Goal: Task Accomplishment & Management: Manage account settings

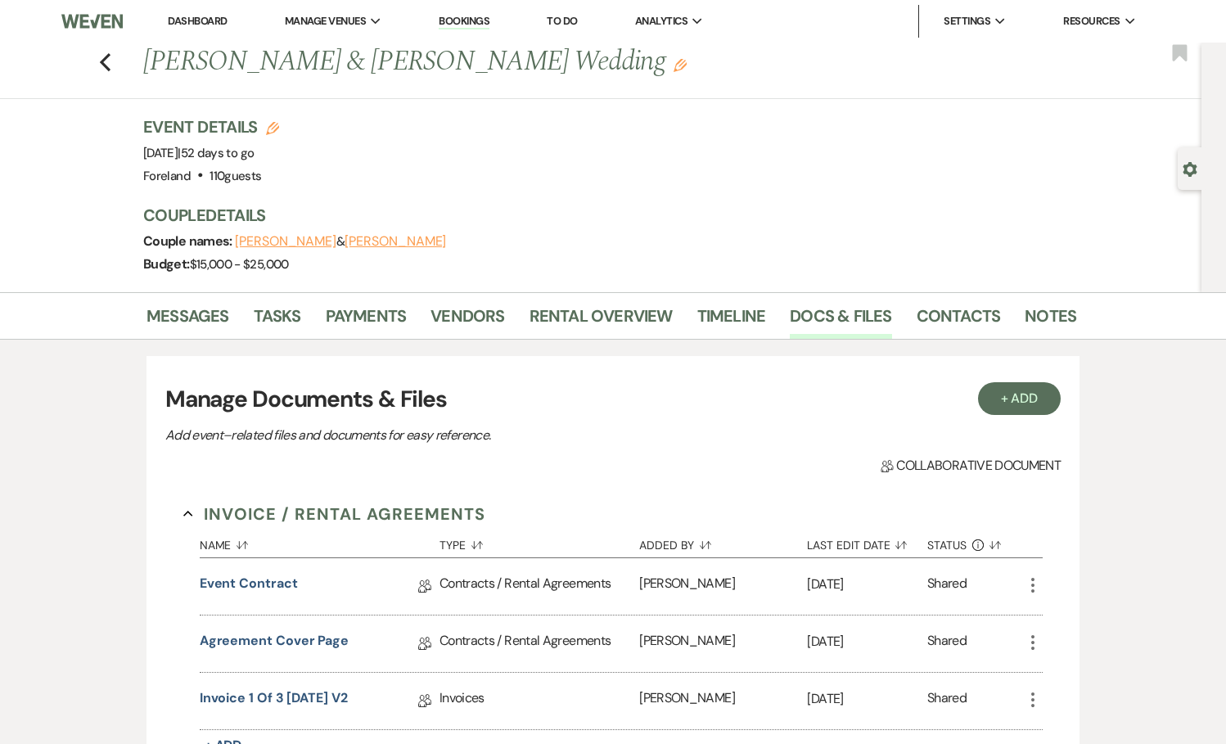
click at [114, 63] on div "Previous [PERSON_NAME] & [PERSON_NAME] Wedding Edit Bookmark" at bounding box center [596, 71] width 1209 height 56
click at [108, 63] on icon "Previous" at bounding box center [105, 62] width 12 height 20
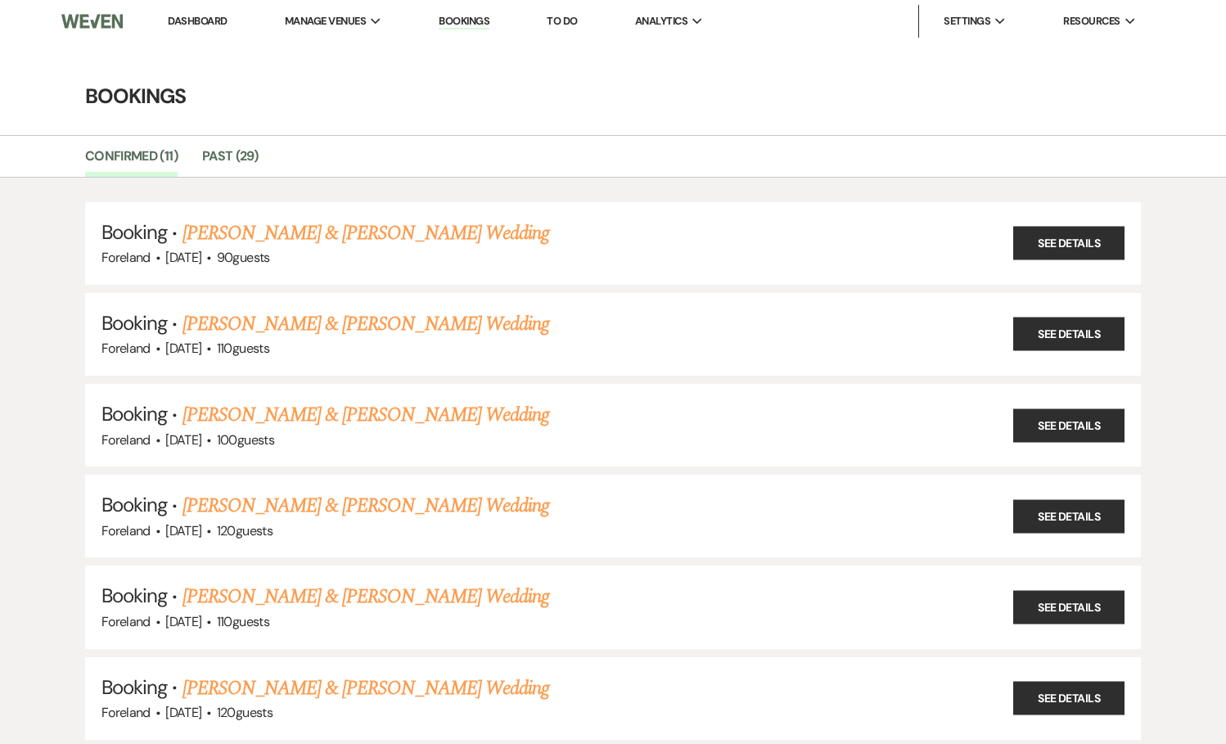
scroll to position [42, 0]
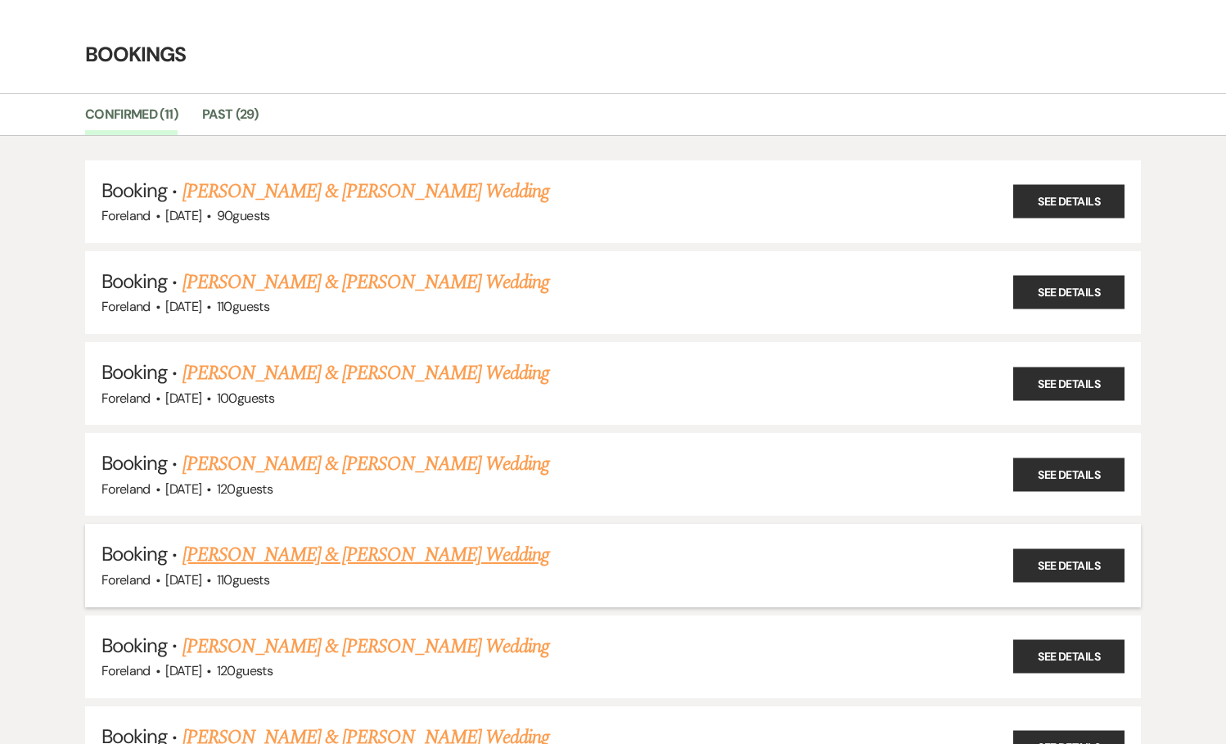
click at [353, 542] on link "[PERSON_NAME] & [PERSON_NAME] Wedding" at bounding box center [365, 554] width 367 height 29
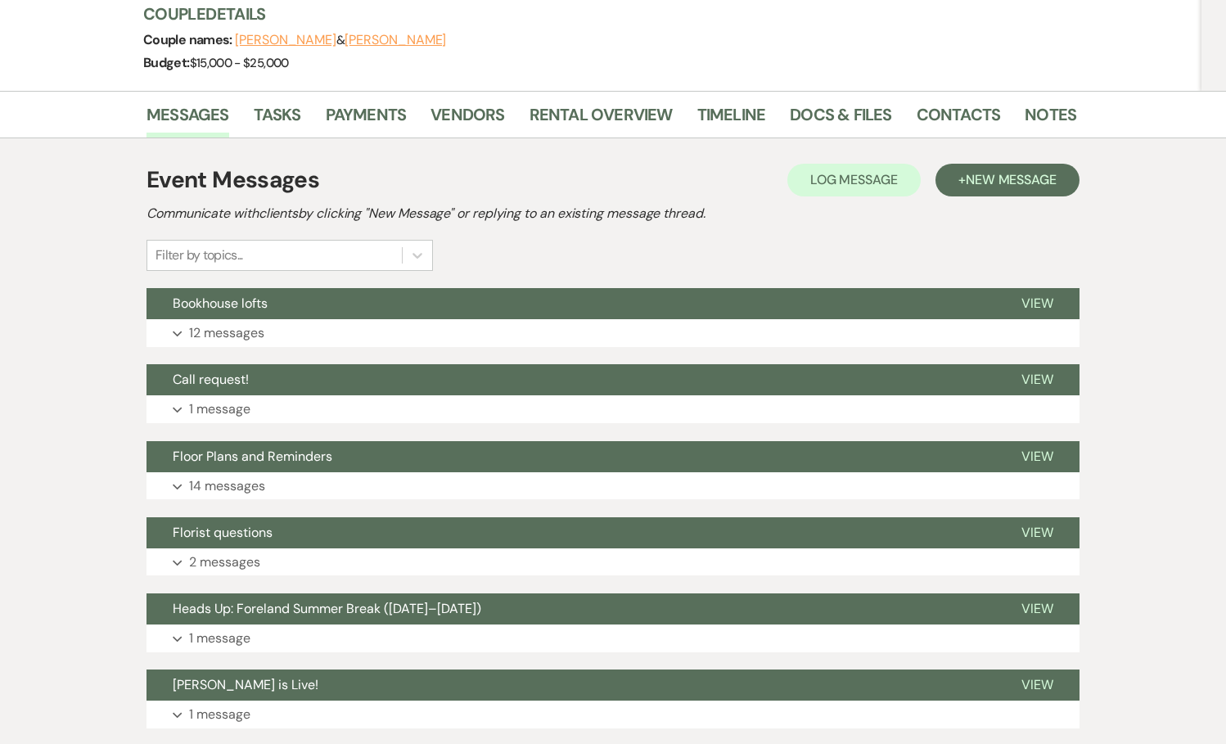
scroll to position [115, 0]
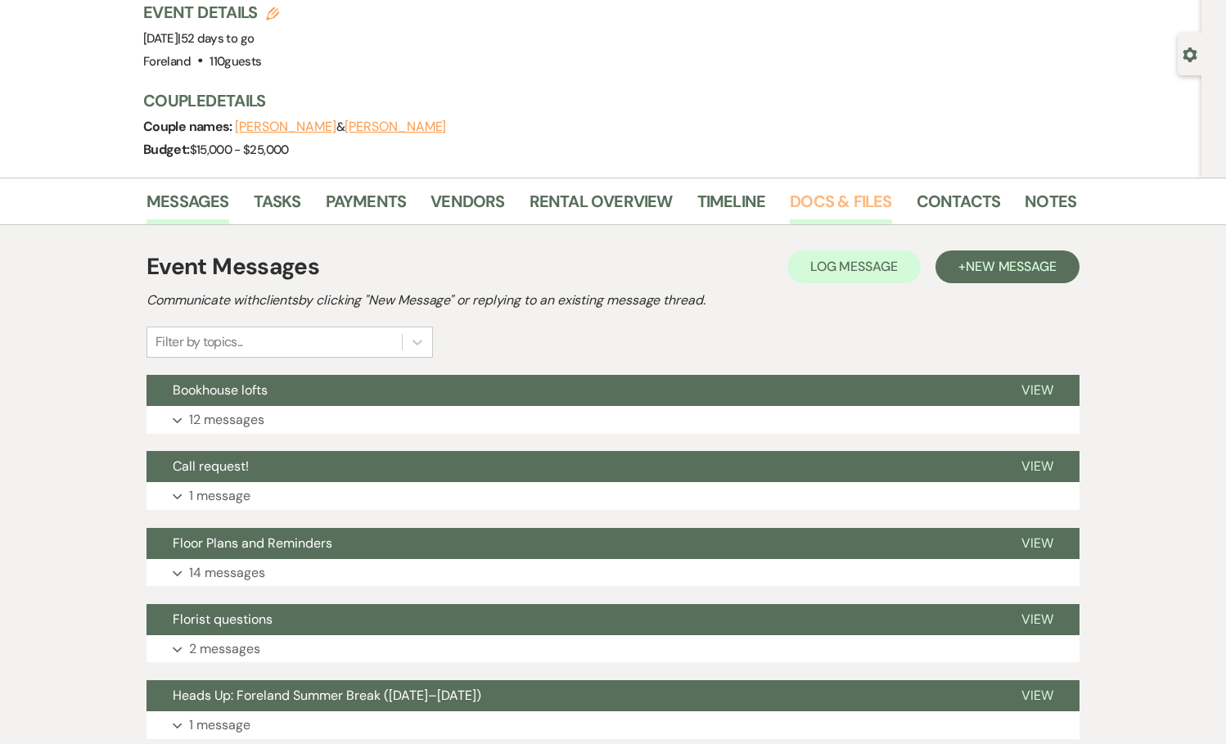
click at [806, 205] on link "Docs & Files" at bounding box center [839, 206] width 101 height 36
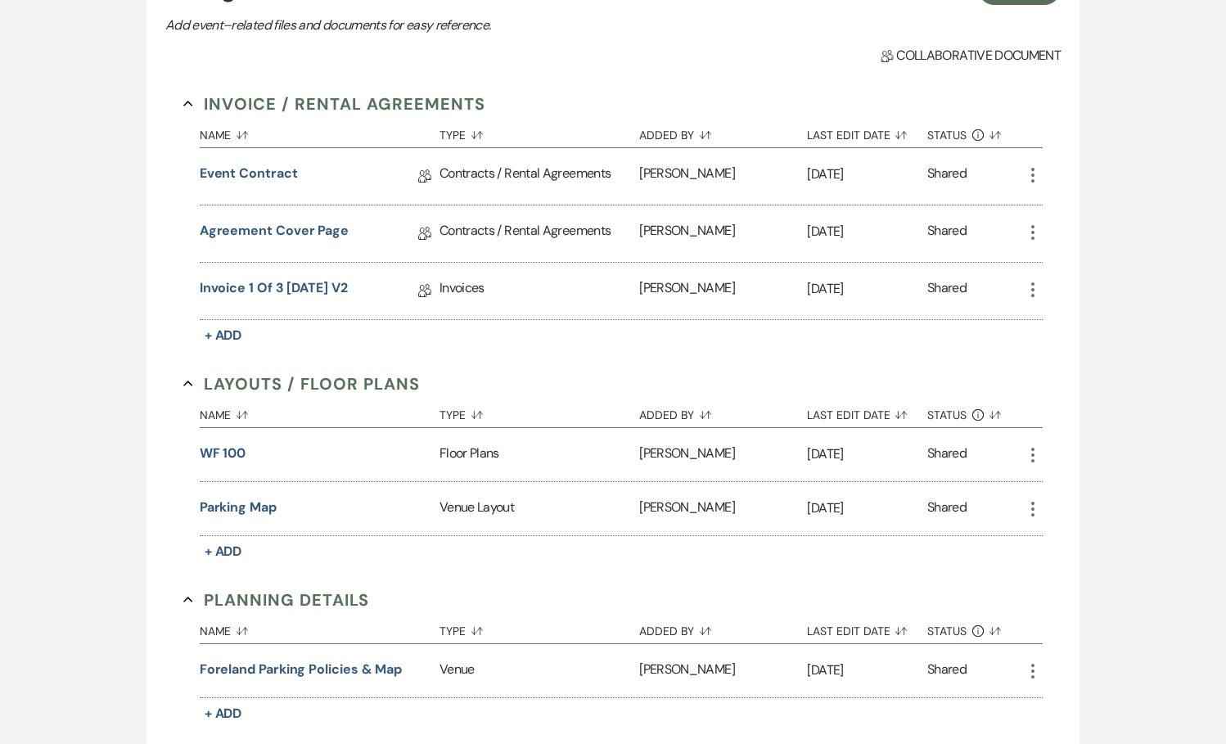
scroll to position [409, 0]
click at [249, 286] on link "Invoice 1 of 3 [DATE] V2" at bounding box center [274, 291] width 148 height 25
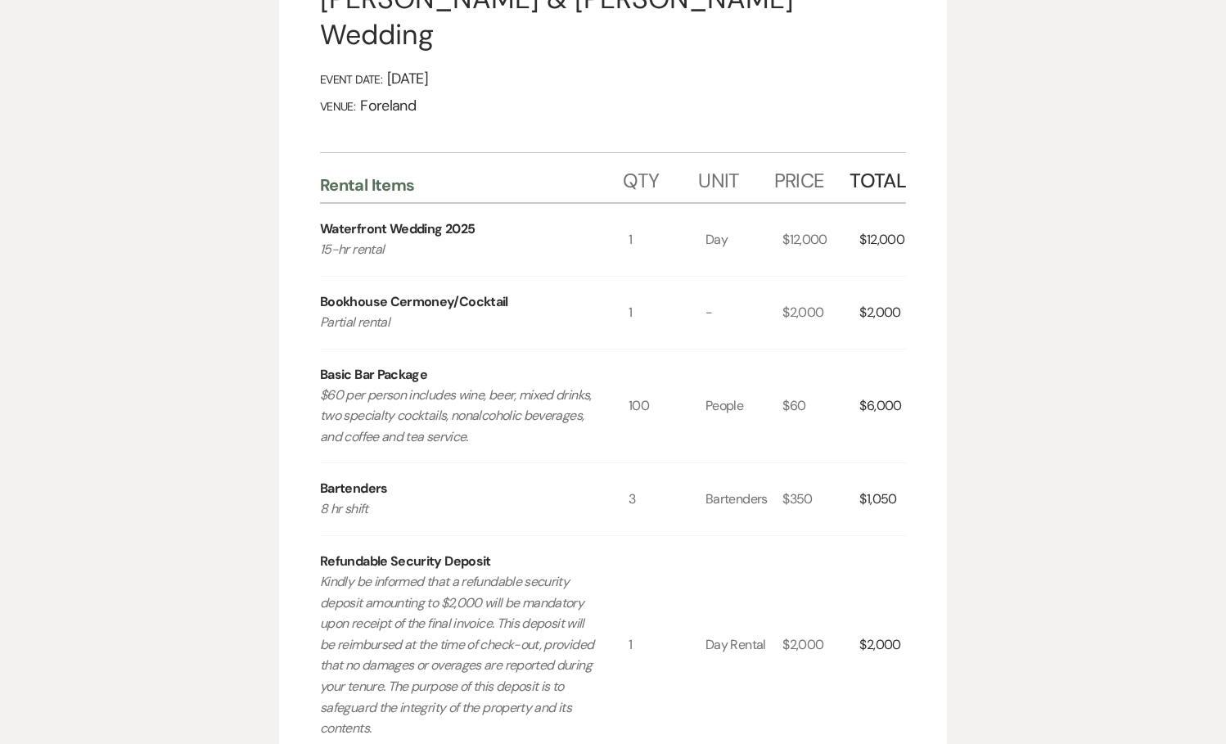
scroll to position [356, 0]
